Goal: Check status: Check status

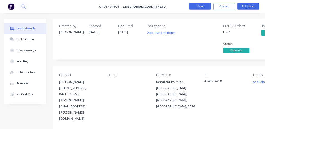
click at [267, 7] on button "Close" at bounding box center [254, 8] width 28 height 8
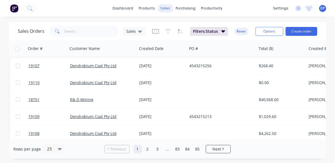
click at [167, 10] on div "sales" at bounding box center [165, 8] width 15 height 8
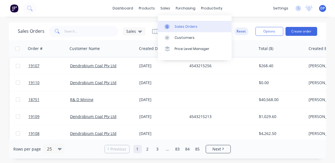
click at [198, 28] on link "Sales Orders" at bounding box center [195, 26] width 74 height 11
click at [196, 28] on link "Sales Orders" at bounding box center [195, 26] width 74 height 11
click at [80, 31] on input "text" at bounding box center [92, 31] width 54 height 11
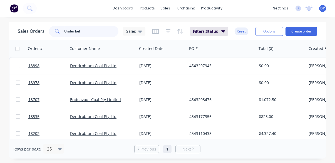
type input "Under belt"
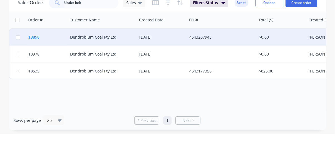
click at [33, 66] on span "18898" at bounding box center [33, 66] width 11 height 6
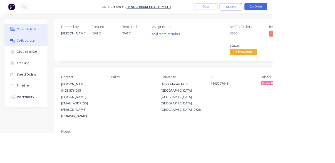
click at [24, 51] on div "Collaborate" at bounding box center [32, 50] width 22 height 5
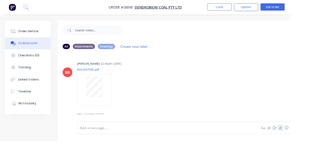
click at [324, 150] on icon "button" at bounding box center [323, 148] width 3 height 4
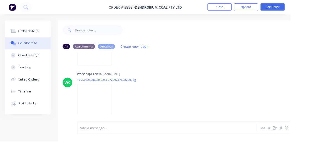
scroll to position [4341, 0]
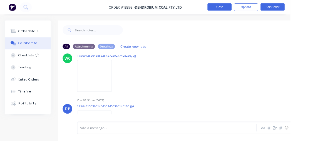
click at [267, 8] on button "Close" at bounding box center [254, 8] width 28 height 8
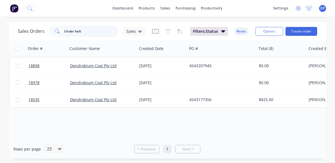
click at [100, 30] on input "Under belt" at bounding box center [92, 31] width 54 height 11
type input "U"
click at [94, 31] on input "Flinger" at bounding box center [92, 31] width 54 height 11
type input "F"
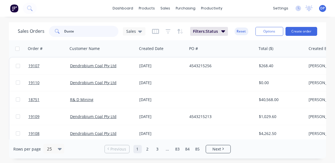
type input "Duster"
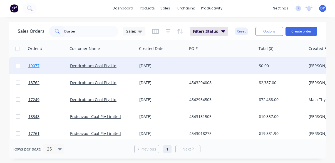
click at [29, 68] on span "19077" at bounding box center [33, 66] width 11 height 6
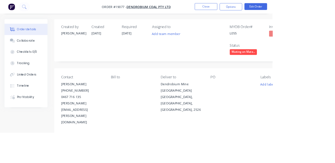
click at [303, 65] on span "Waiting on Mate..." at bounding box center [299, 64] width 33 height 7
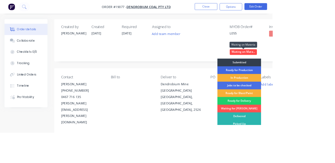
click at [303, 85] on div "Ready for Production" at bounding box center [294, 86] width 54 height 9
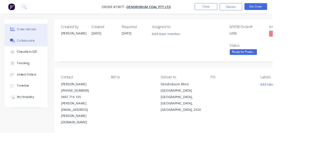
click at [30, 50] on div "Collaborate" at bounding box center [32, 50] width 22 height 5
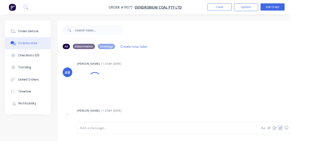
click at [324, 150] on icon "button" at bounding box center [323, 148] width 3 height 4
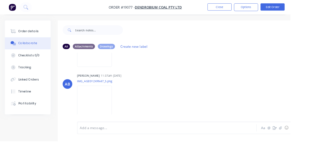
scroll to position [206, 0]
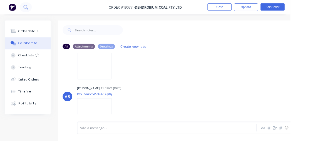
click at [33, 11] on button at bounding box center [30, 8] width 14 height 11
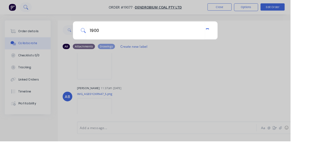
type input "19006"
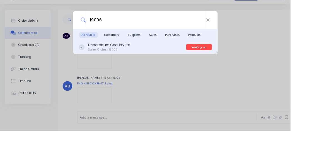
click at [200, 72] on div "Dendrobium Coal Pty Ltd Sales Order #19006" at bounding box center [153, 66] width 124 height 11
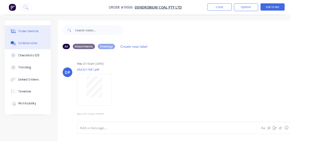
click at [32, 39] on button "Order details" at bounding box center [32, 36] width 53 height 14
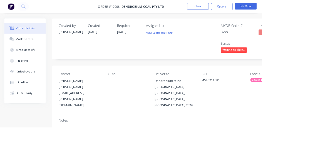
click at [303, 65] on span "Waiting on Mate..." at bounding box center [299, 64] width 33 height 7
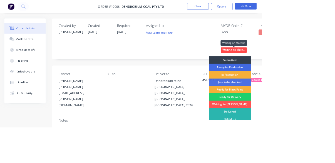
click at [304, 88] on div "Ready for Production" at bounding box center [294, 86] width 54 height 9
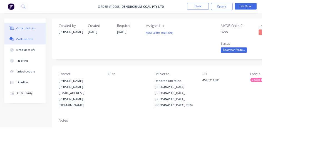
click at [30, 55] on button "Collaborate" at bounding box center [32, 50] width 53 height 14
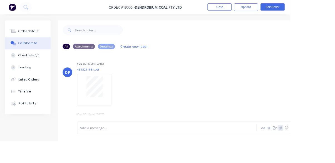
click at [324, 150] on icon "button" at bounding box center [323, 148] width 3 height 4
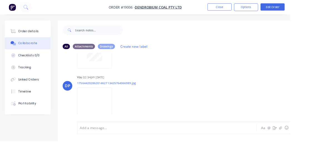
scroll to position [278, 0]
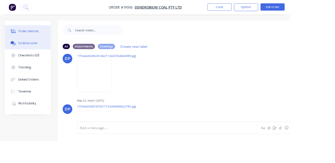
click at [29, 34] on div "Order details" at bounding box center [33, 36] width 24 height 5
